Goal: Task Accomplishment & Management: Use online tool/utility

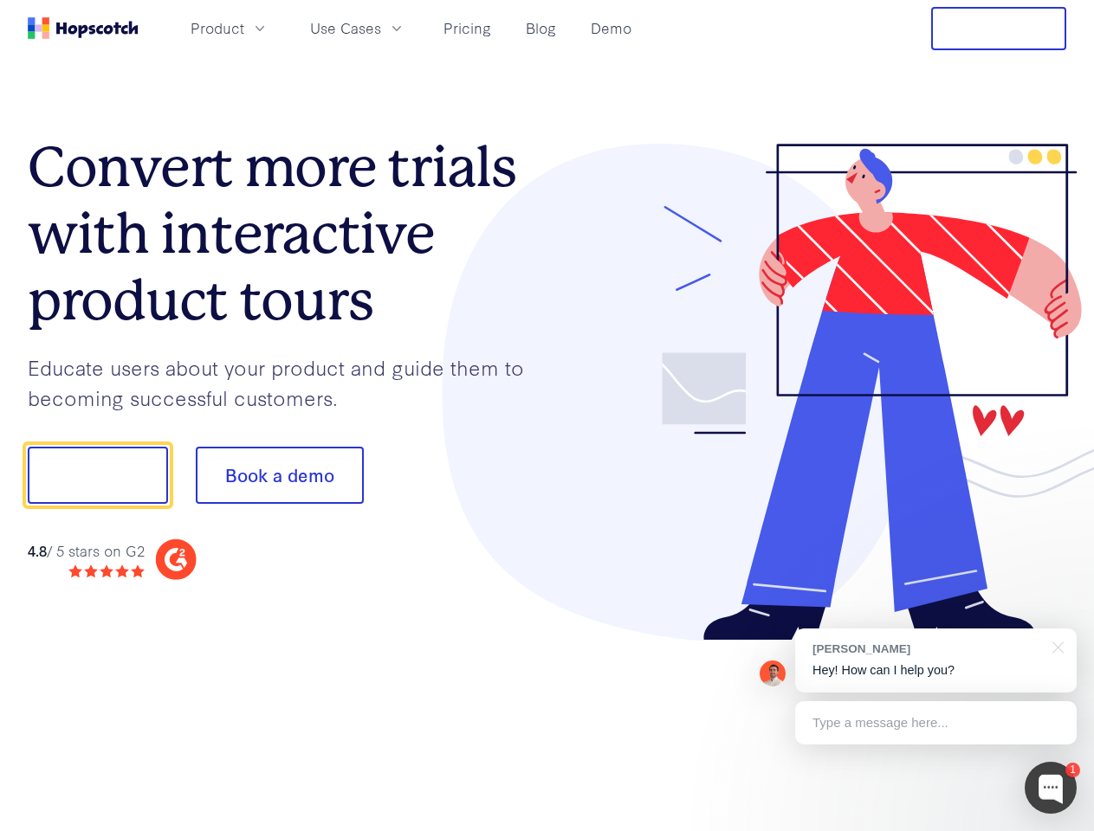
click at [547, 416] on div at bounding box center [807, 393] width 520 height 498
click at [244, 28] on span "Product" at bounding box center [218, 28] width 54 height 22
click at [381, 28] on span "Use Cases" at bounding box center [345, 28] width 71 height 22
click at [999, 29] on button "Free Trial" at bounding box center [998, 28] width 135 height 43
click at [97, 475] on button "Show me!" at bounding box center [98, 475] width 140 height 57
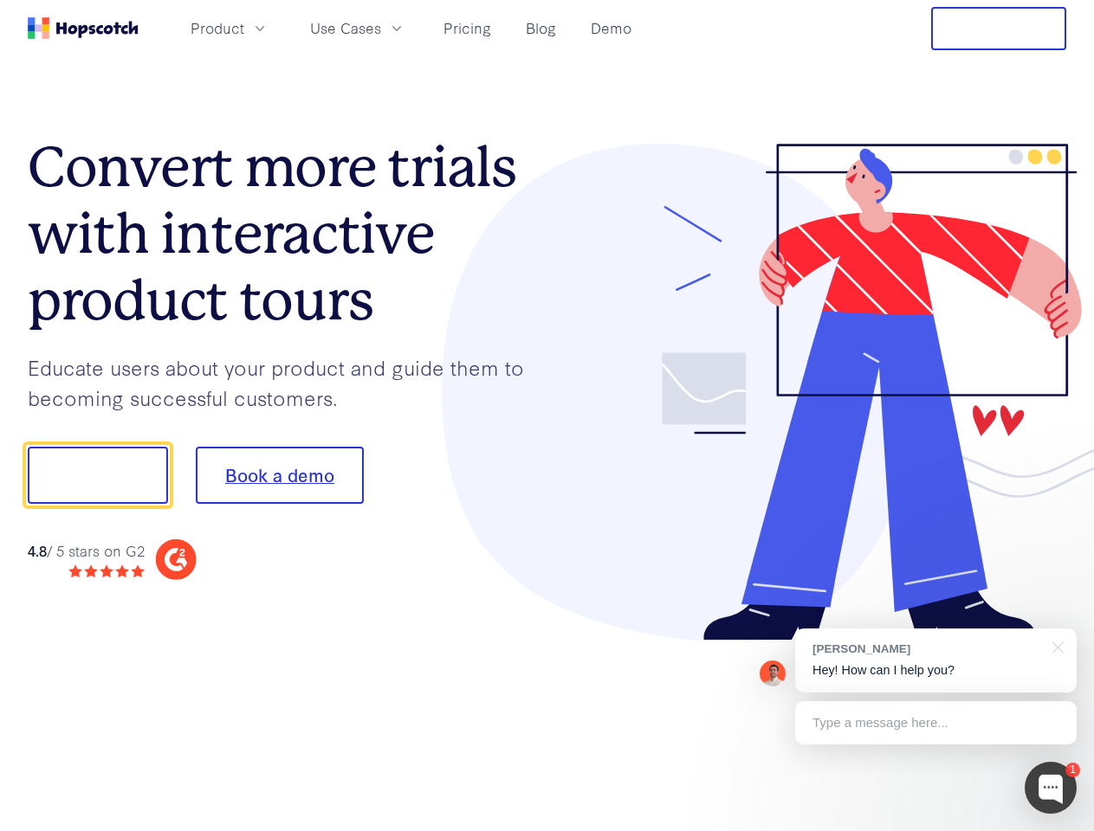
click at [279, 475] on button "Book a demo" at bounding box center [280, 475] width 168 height 57
click at [1051, 788] on div at bounding box center [1051, 788] width 52 height 52
click at [935, 661] on div "[PERSON_NAME] Hey! How can I help you?" at bounding box center [935, 661] width 281 height 64
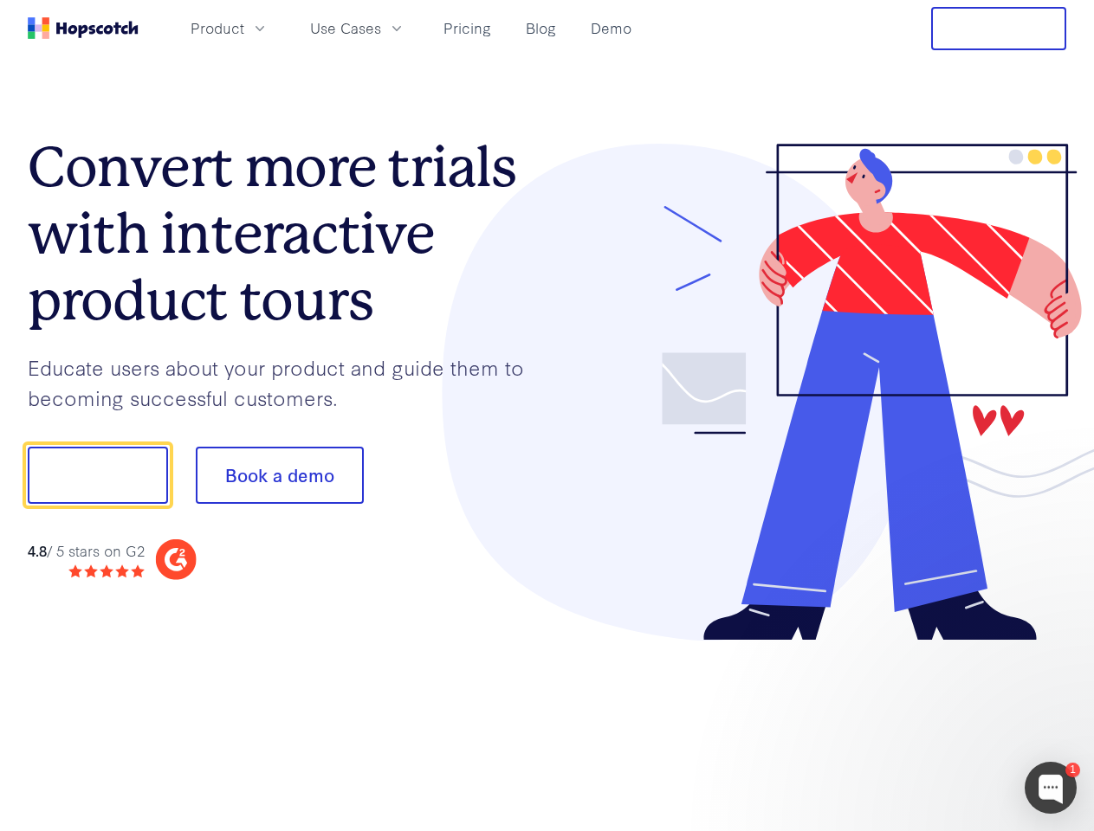
click at [1055, 646] on div at bounding box center [914, 590] width 325 height 346
click at [935, 723] on div at bounding box center [914, 590] width 325 height 346
